Goal: Transaction & Acquisition: Book appointment/travel/reservation

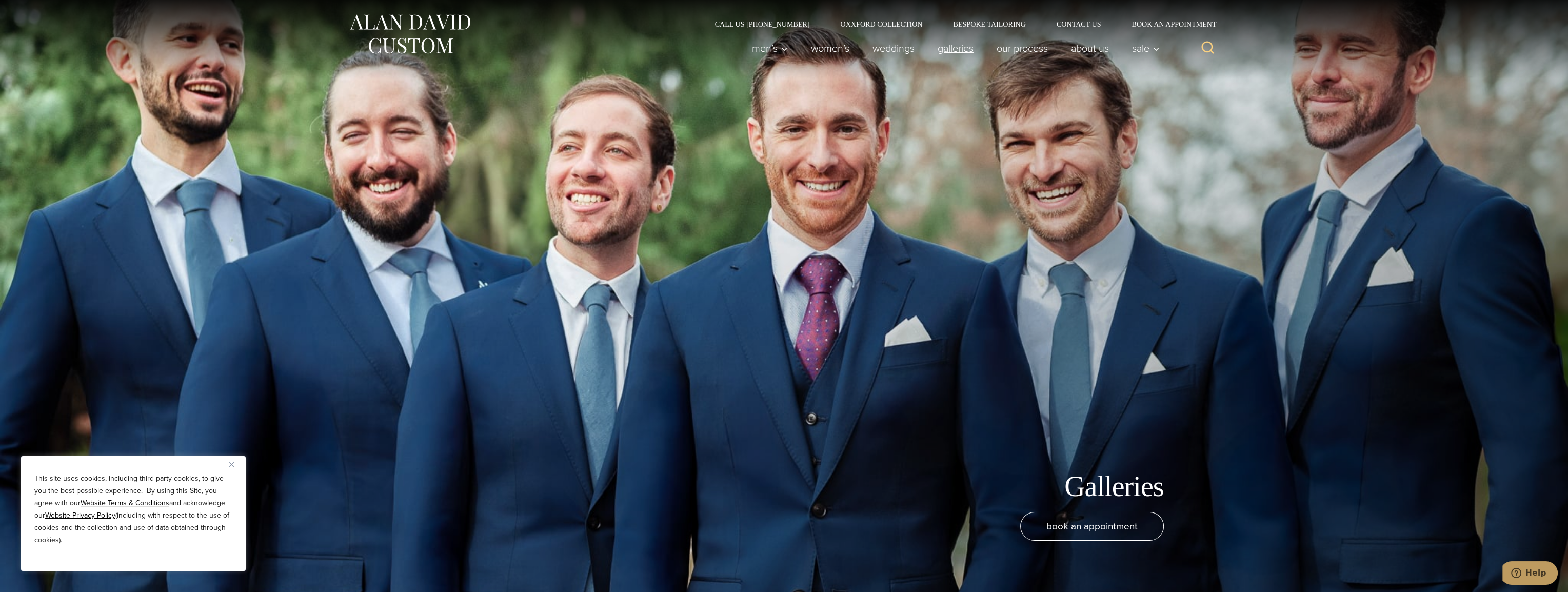
click at [967, 48] on link "Galleries" at bounding box center [956, 48] width 59 height 21
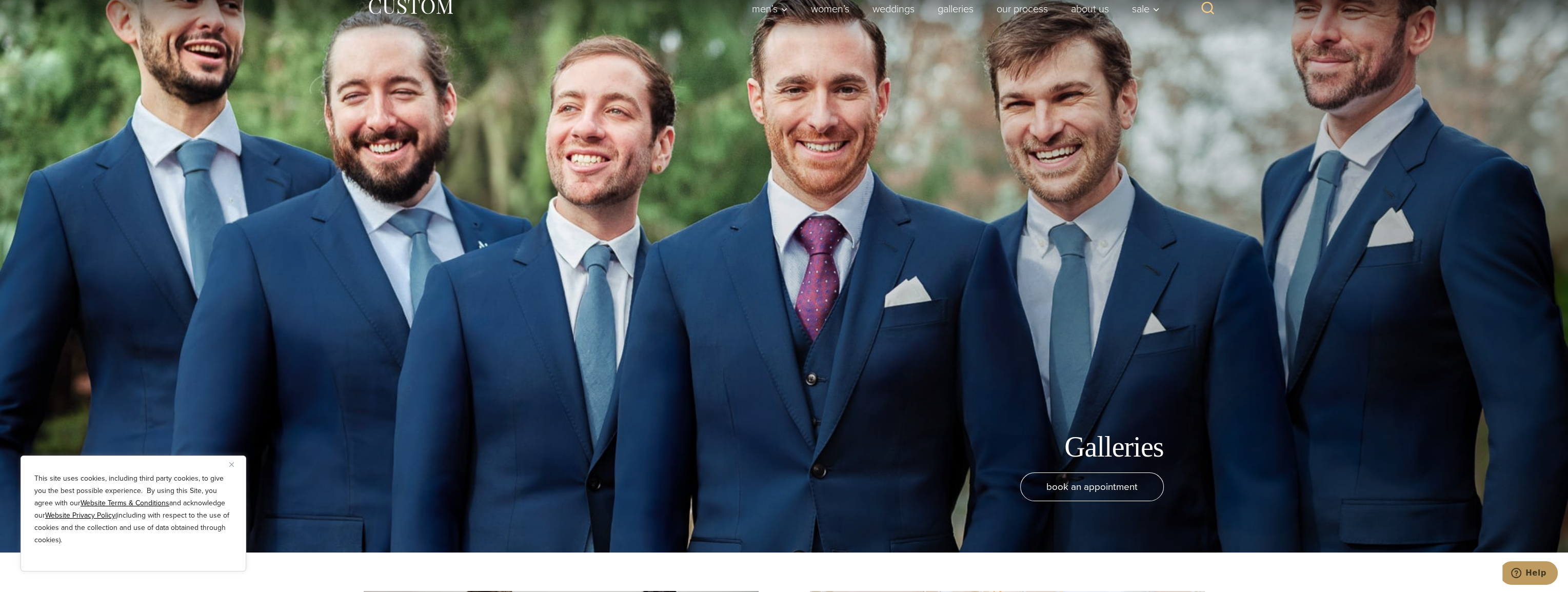
scroll to position [103, 0]
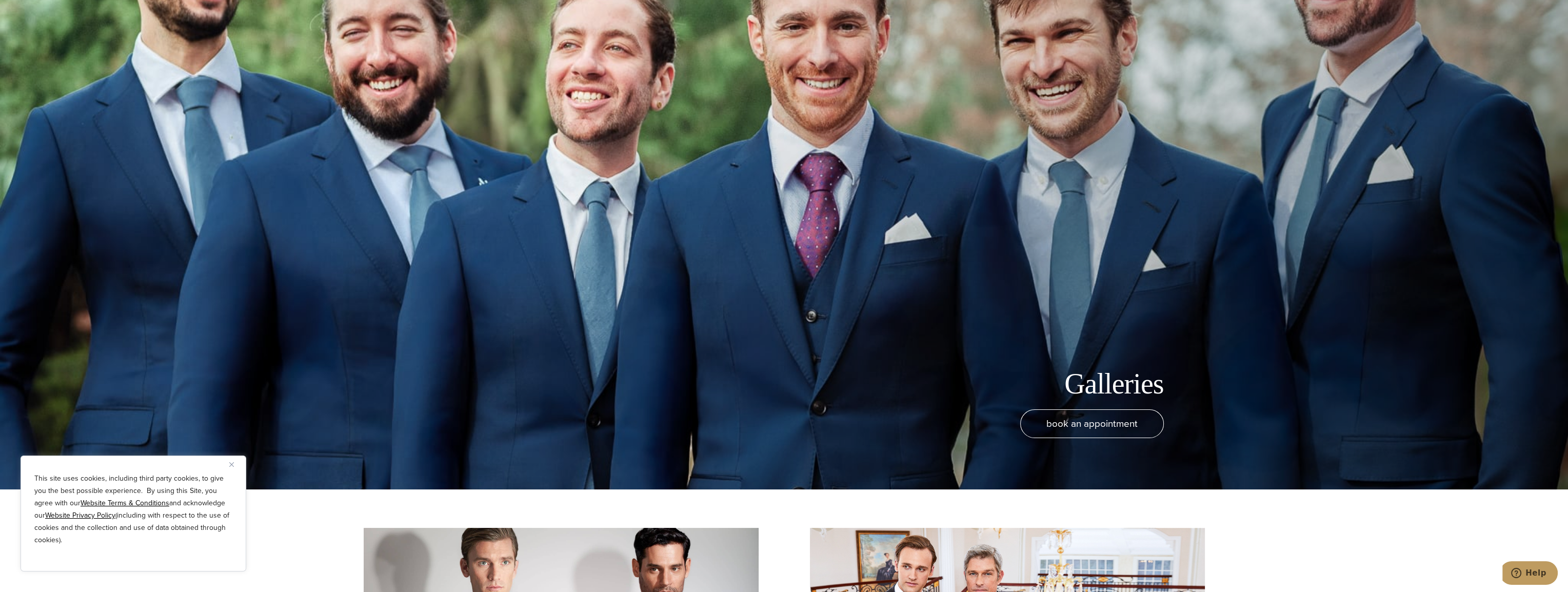
click at [231, 468] on button "Close" at bounding box center [236, 464] width 12 height 12
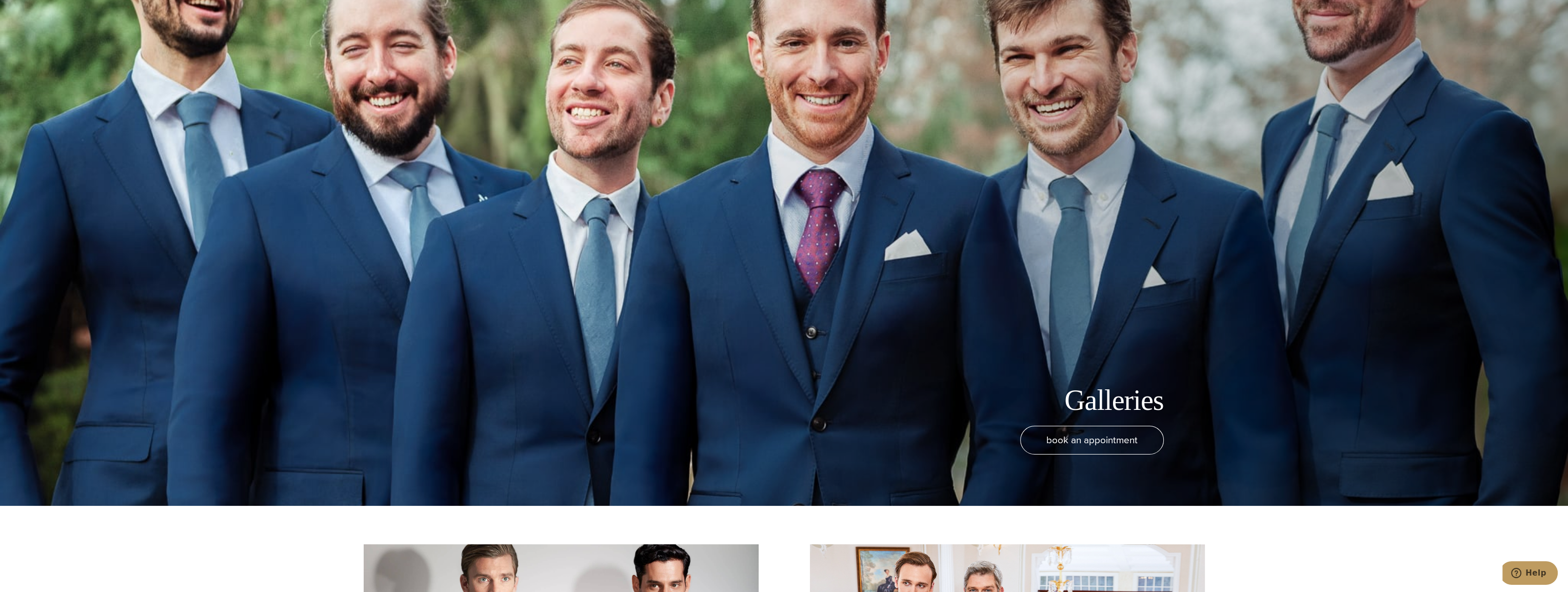
scroll to position [0, 0]
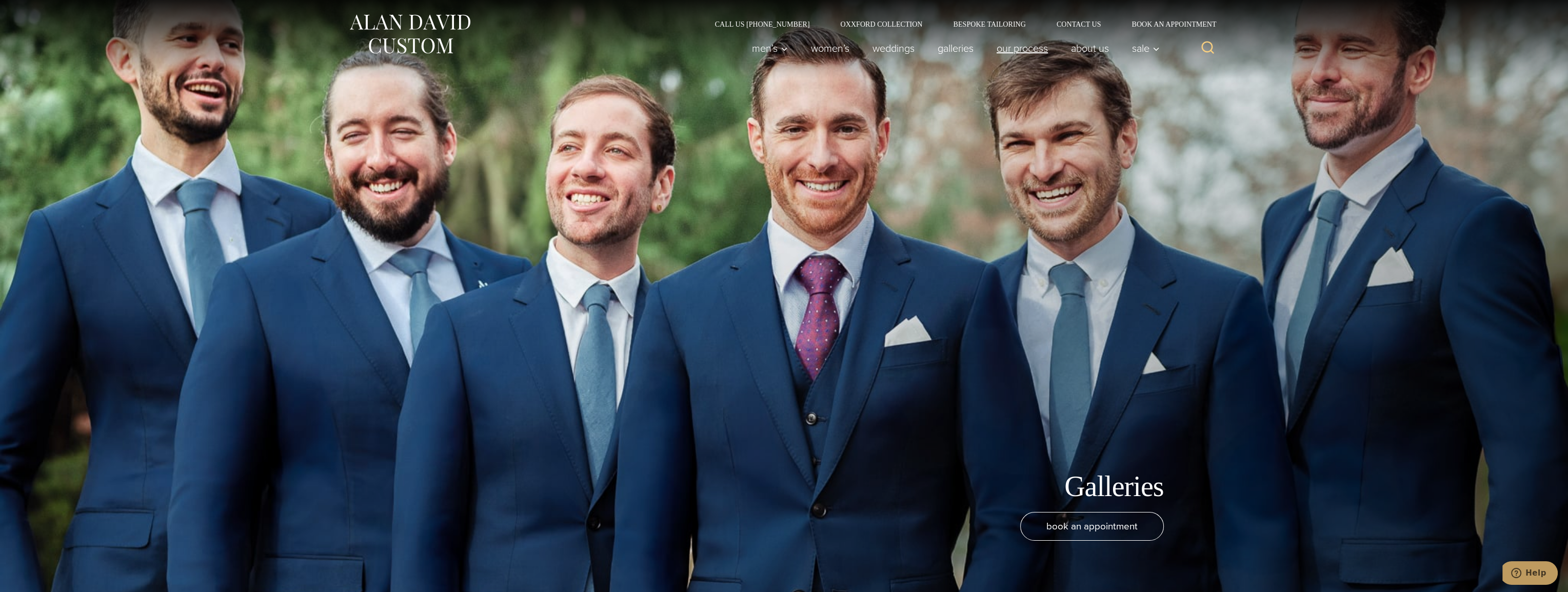
click at [1006, 48] on link "Our Process" at bounding box center [1022, 48] width 75 height 21
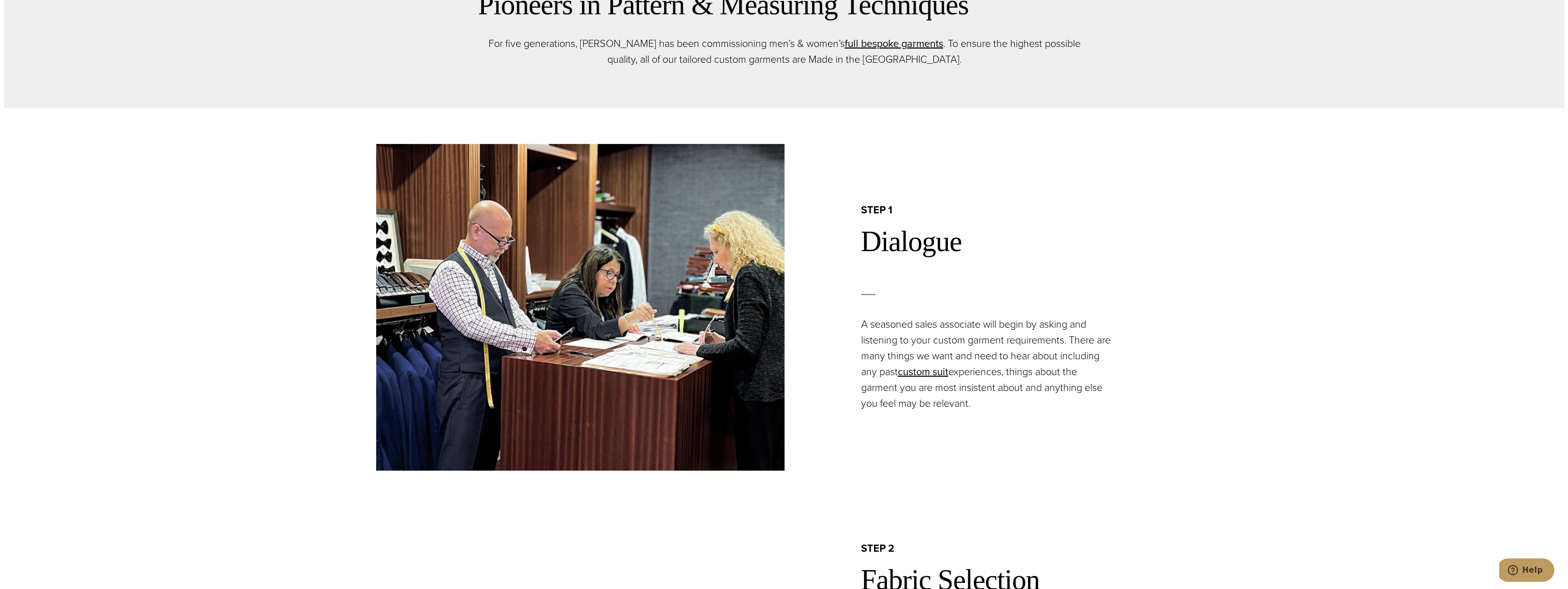
scroll to position [868, 0]
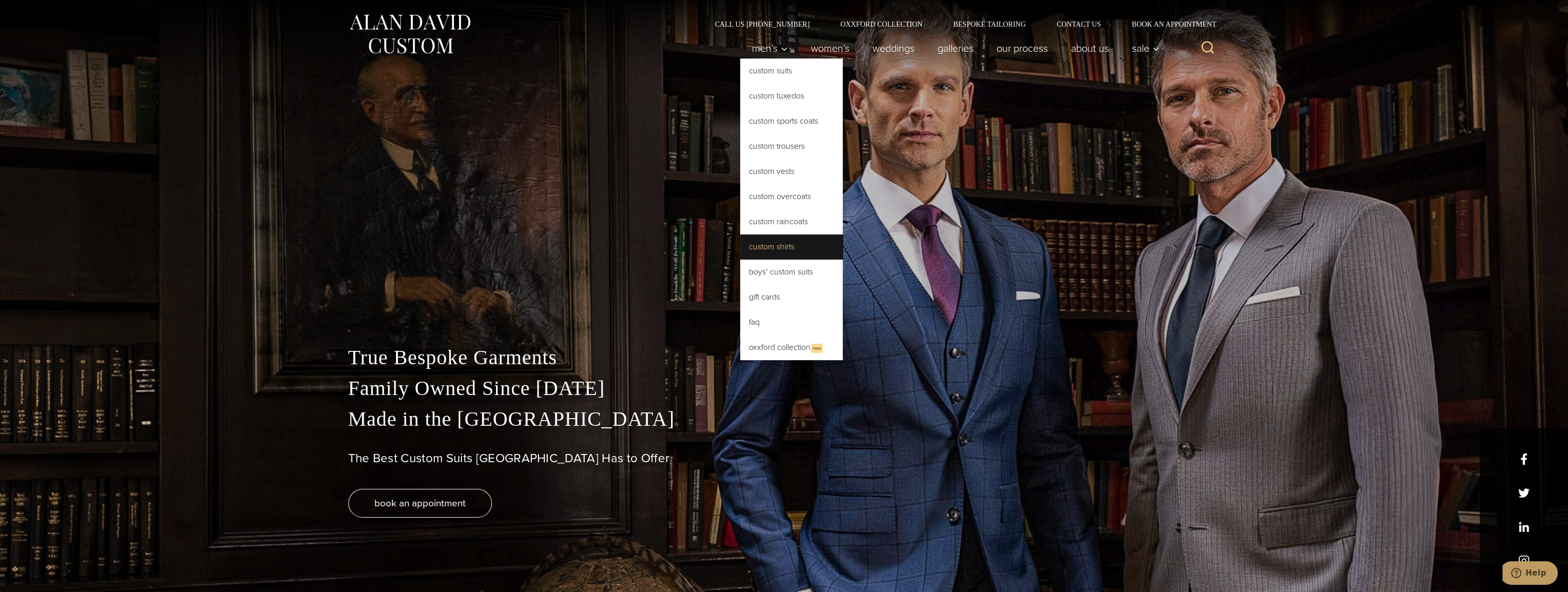
click at [748, 245] on link "Custom Shirts" at bounding box center [792, 246] width 103 height 24
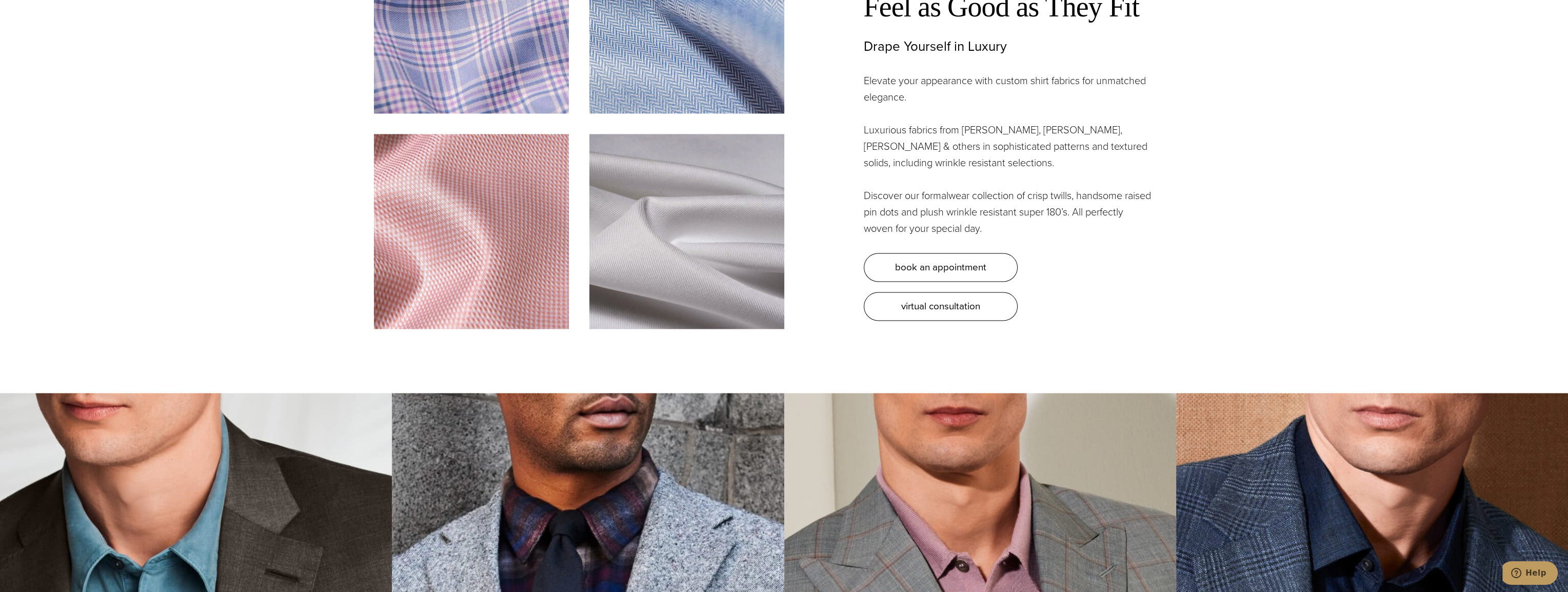
scroll to position [3334, 0]
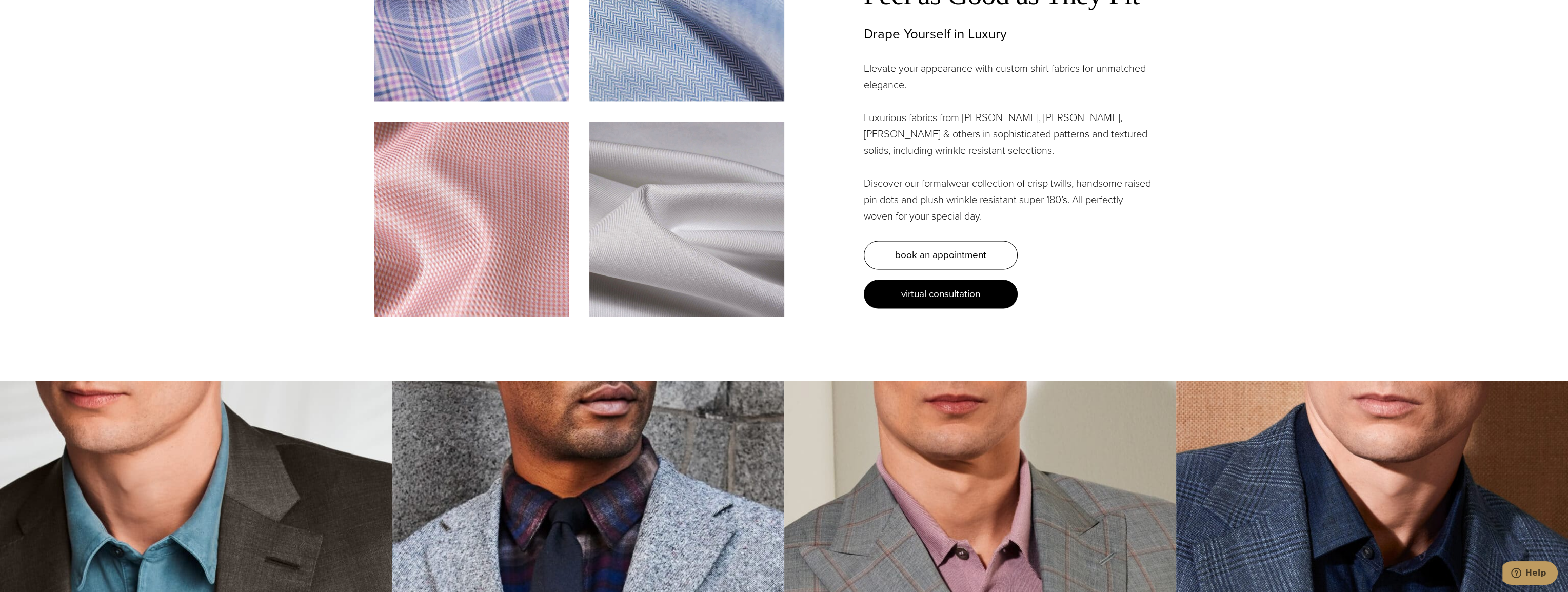
click at [918, 300] on link "virtual consultation" at bounding box center [941, 294] width 154 height 29
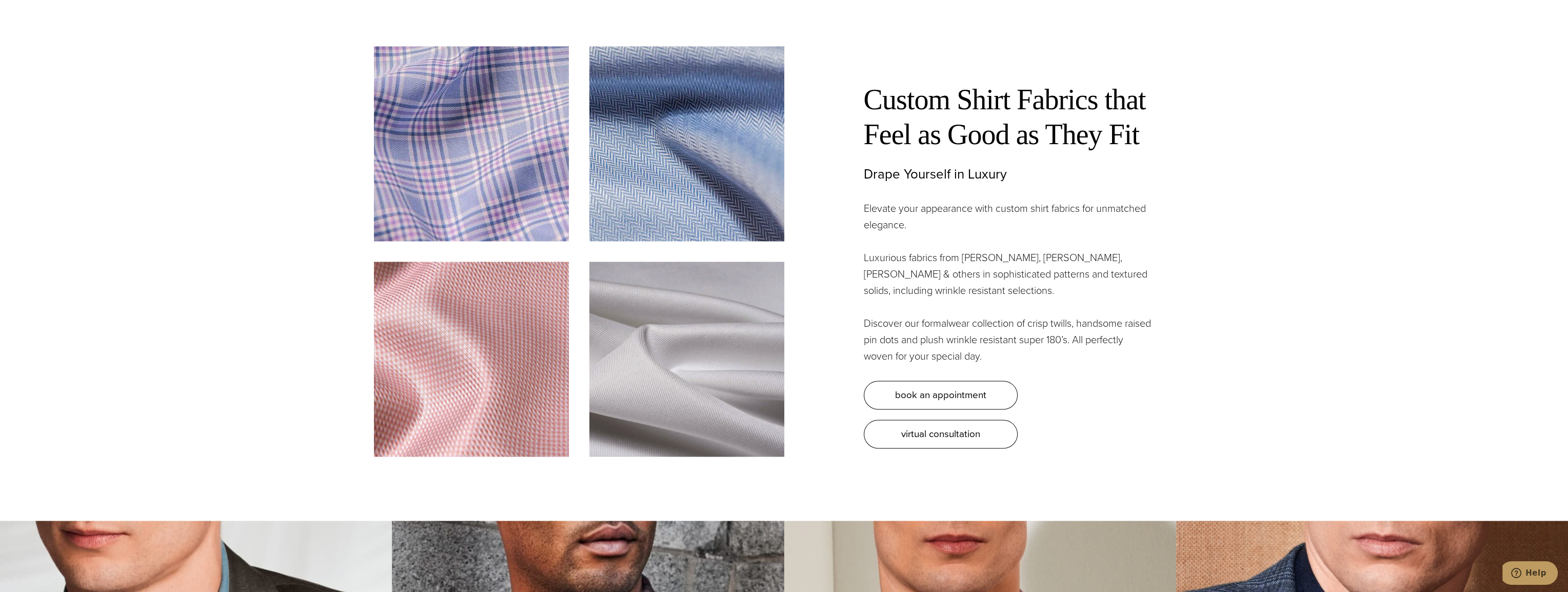
scroll to position [3077, 0]
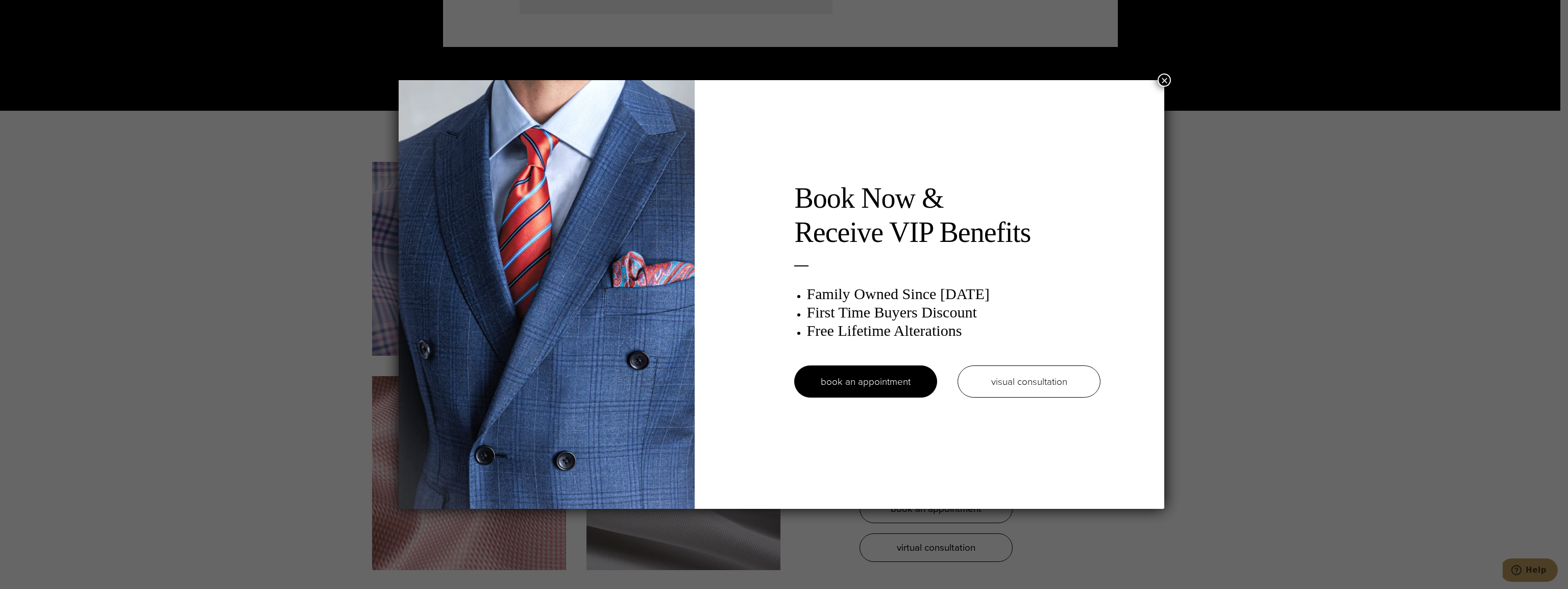
click at [343, 234] on div "Book Now & Receive VIP Benefits Family Owned Since 1913 First Time Buyers Disco…" at bounding box center [784, 294] width 1568 height 589
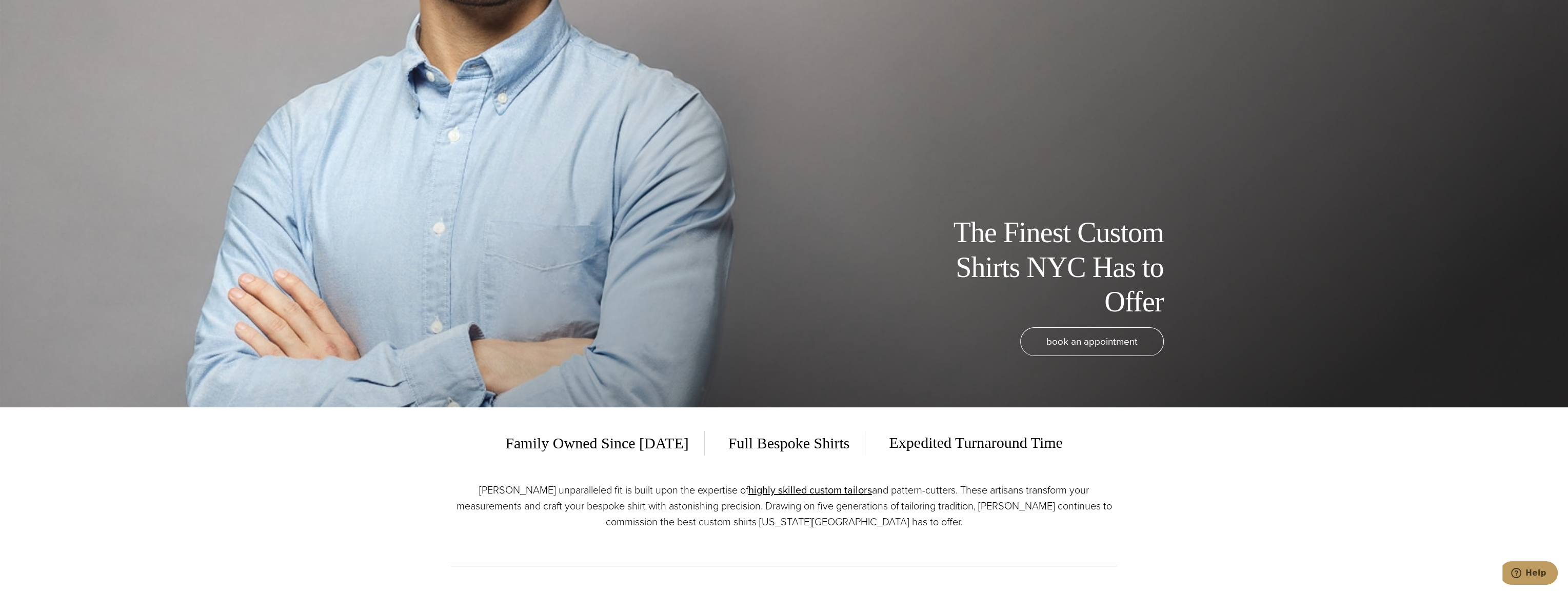
scroll to position [0, 0]
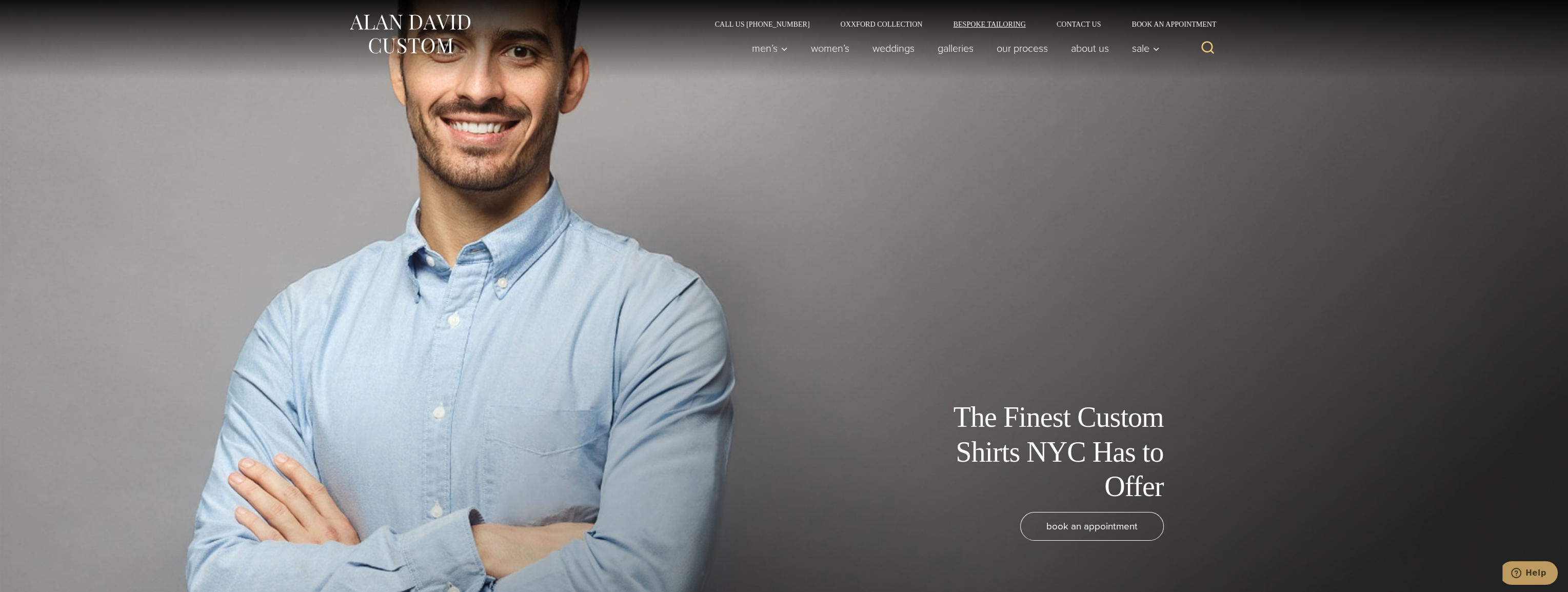
click at [983, 24] on link "Bespoke Tailoring" at bounding box center [989, 24] width 103 height 7
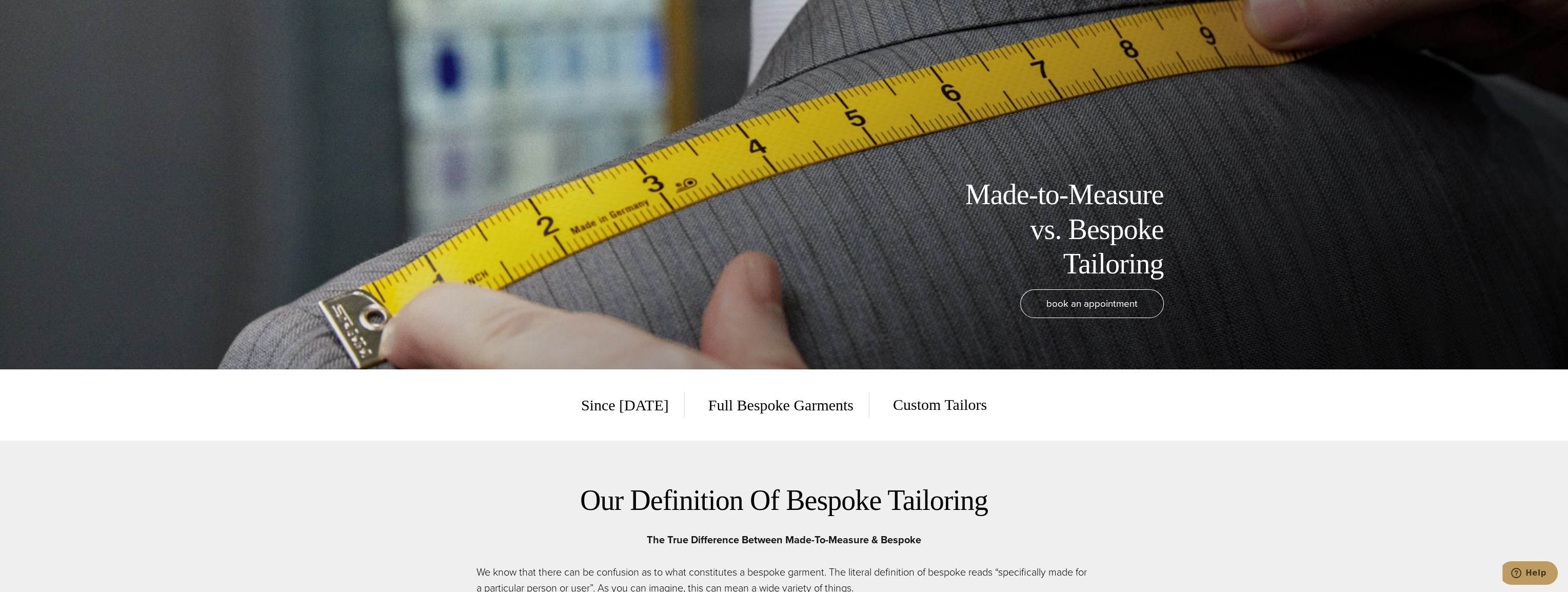
scroll to position [359, 0]
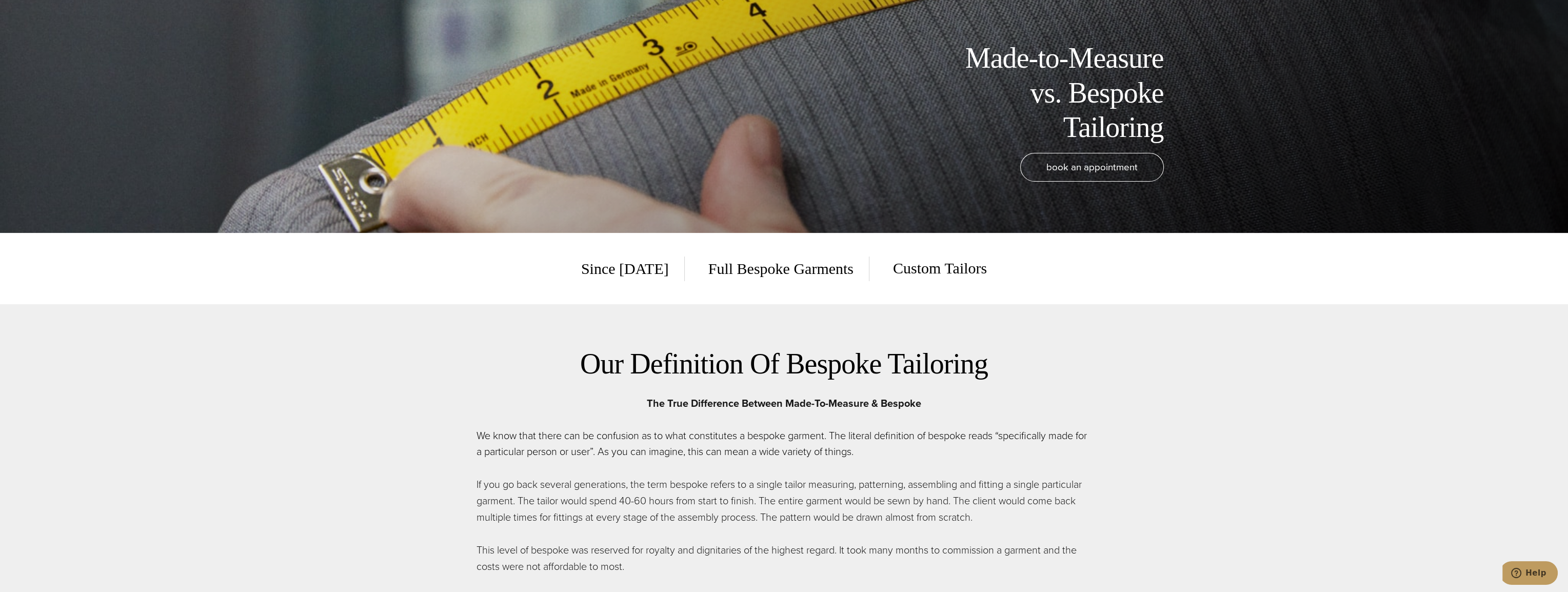
click at [946, 272] on span "Custom Tailors" at bounding box center [932, 268] width 110 height 25
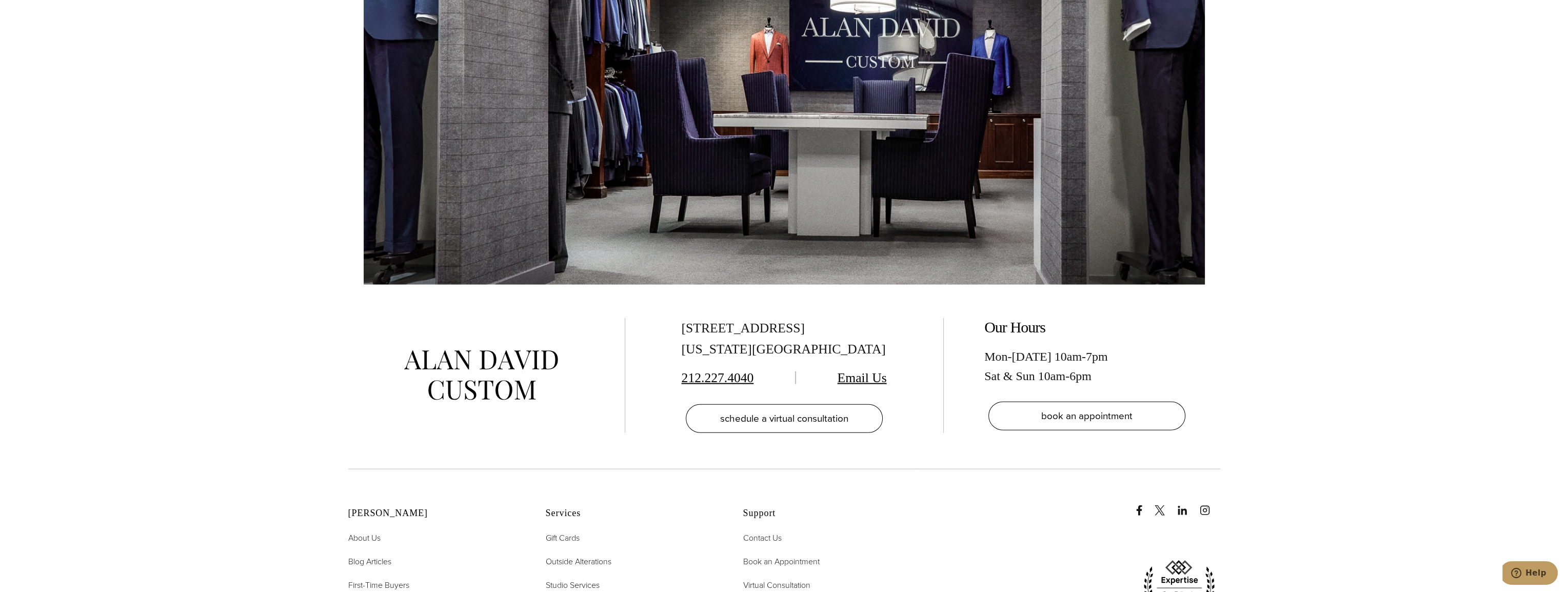
scroll to position [4667, 0]
